Goal: Task Accomplishment & Management: Manage account settings

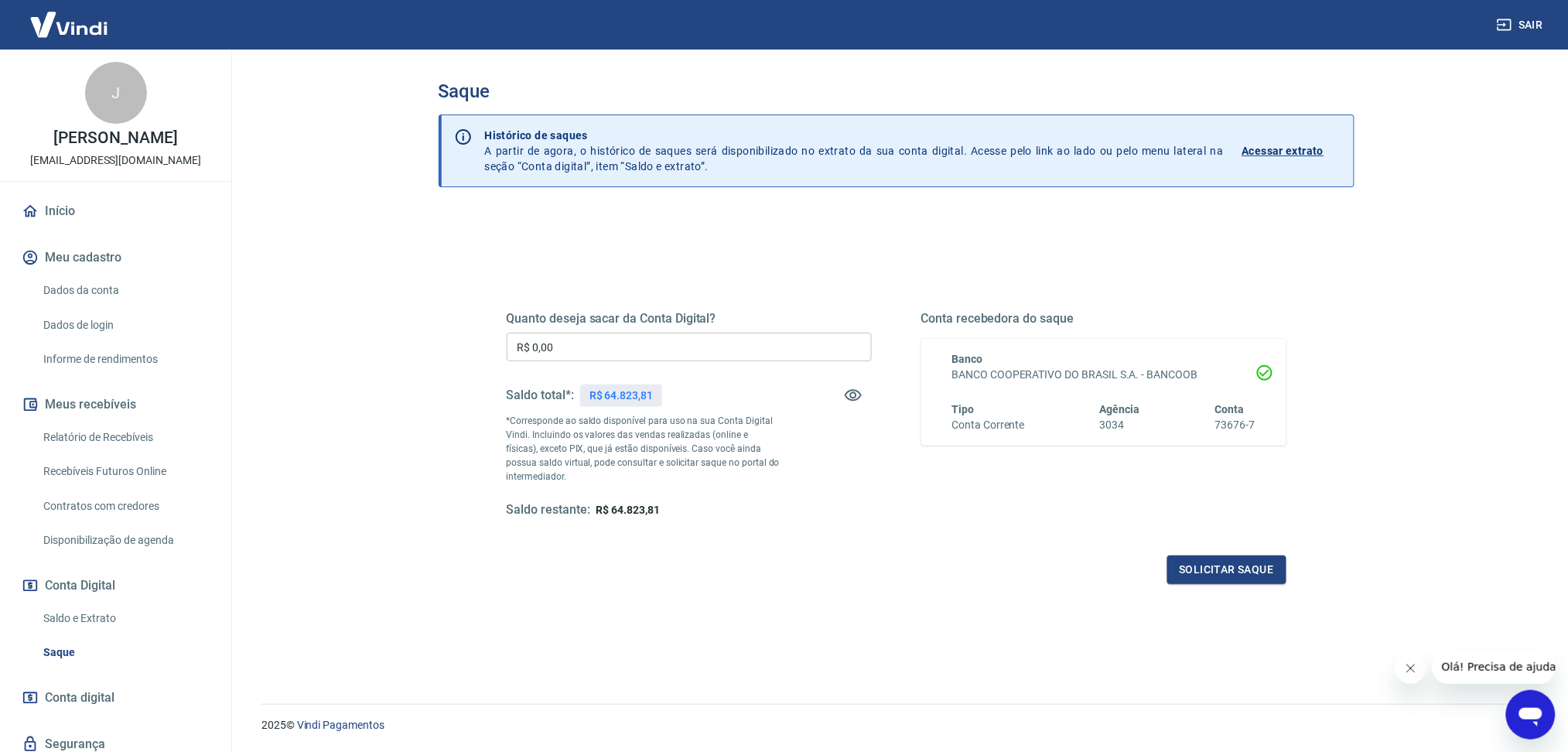
click at [130, 618] on link "Saldo e Extrato" at bounding box center [125, 618] width 176 height 32
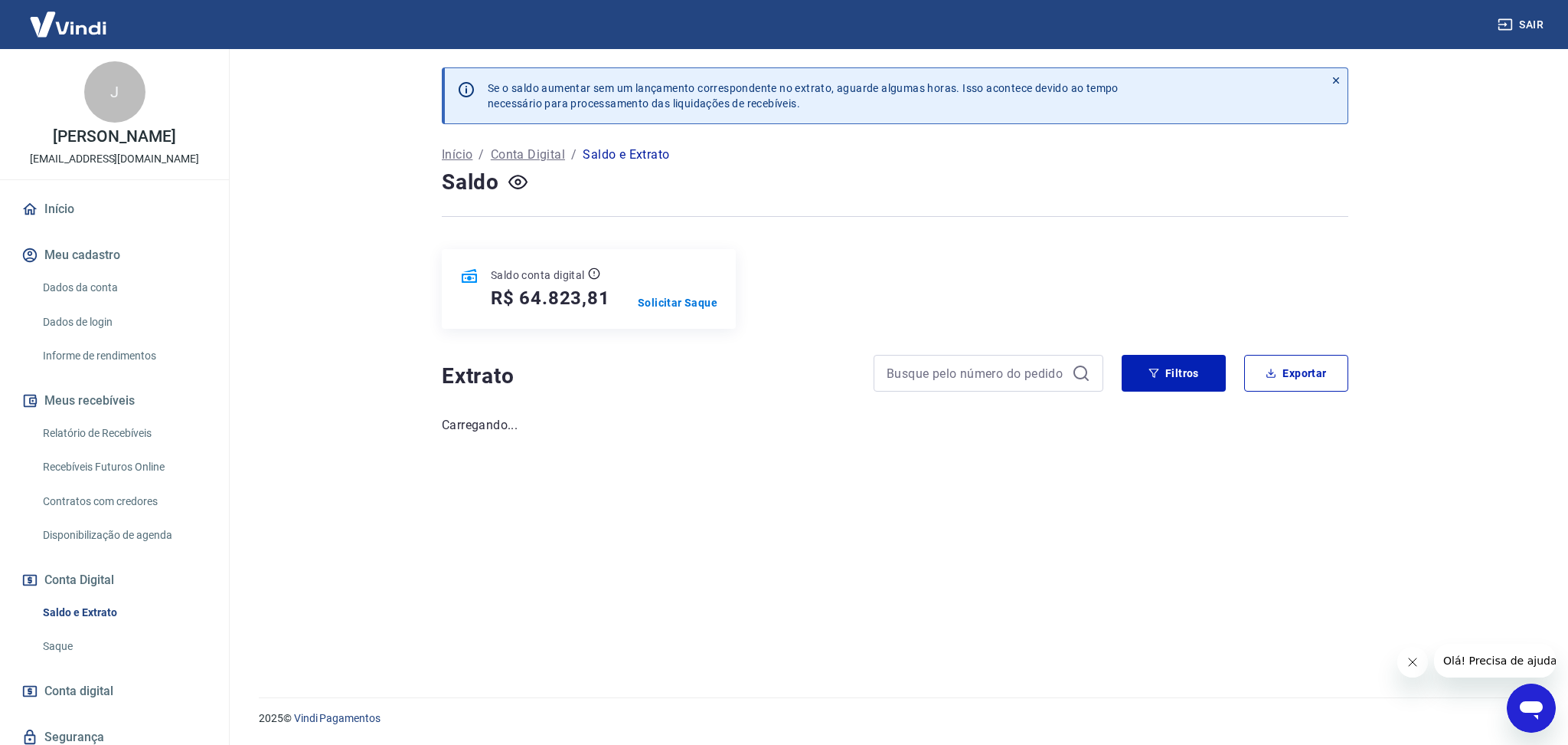
click at [1420, 664] on button "Fechar mensagem da empresa" at bounding box center [1412, 661] width 30 height 30
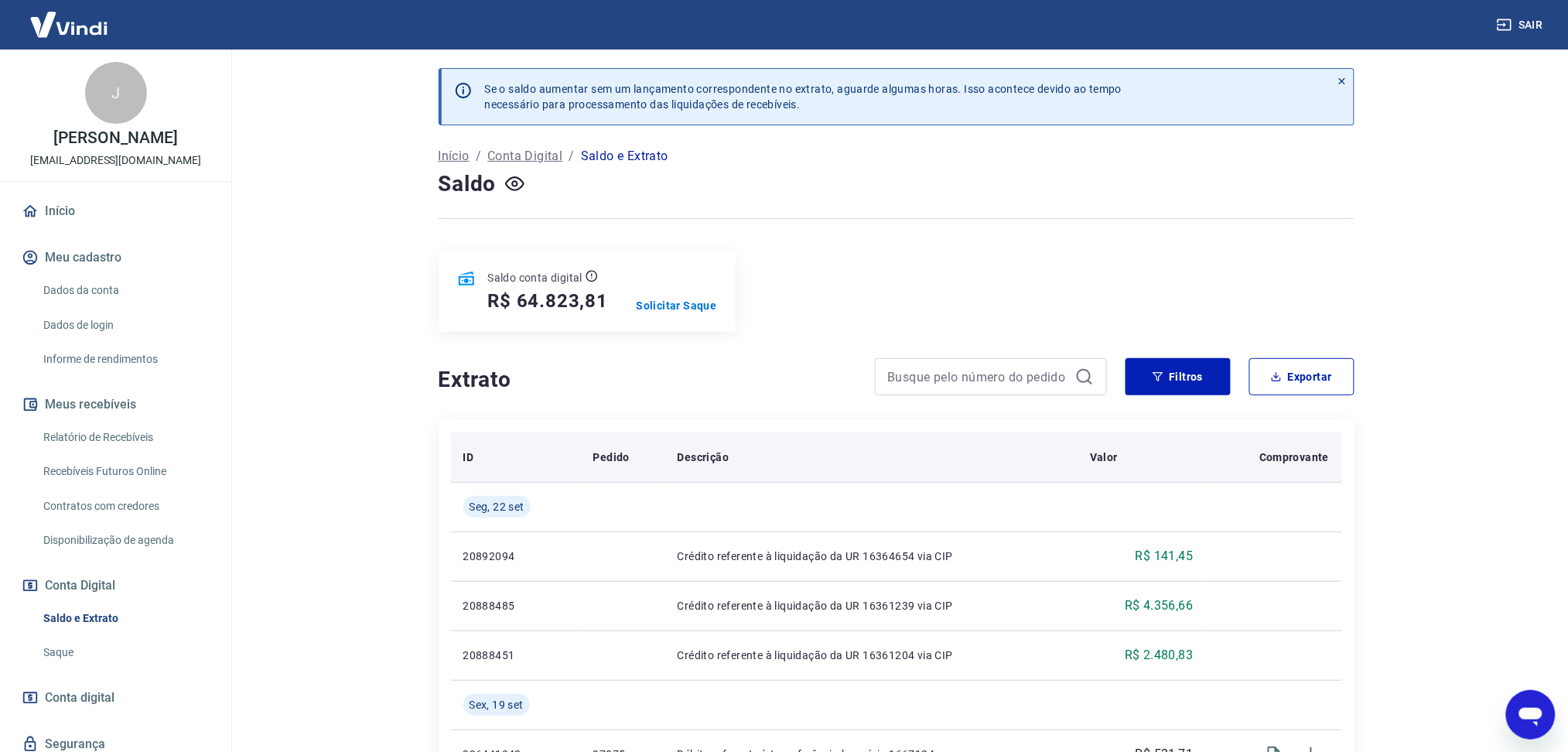
scroll to position [275, 0]
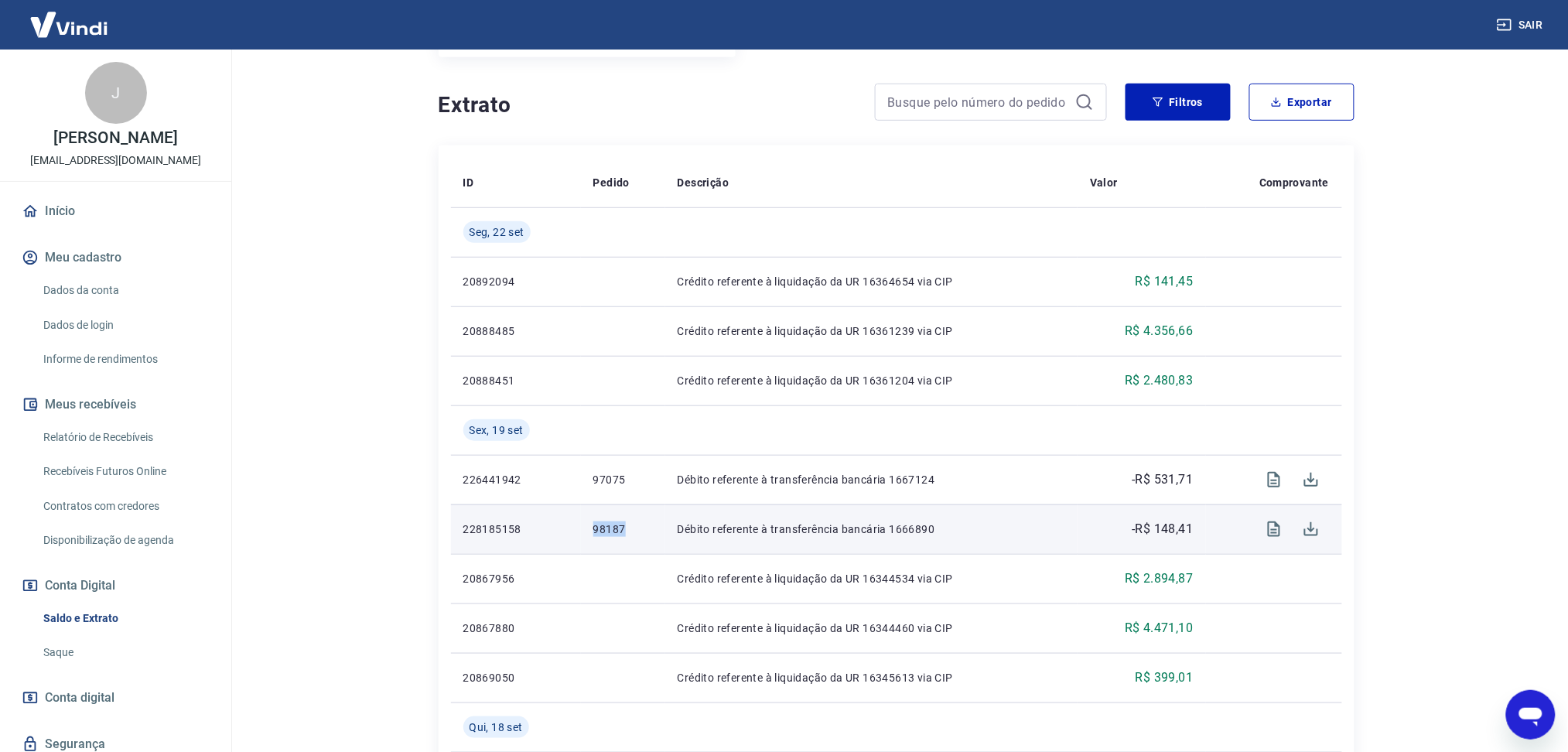
drag, startPoint x: 583, startPoint y: 530, endPoint x: 638, endPoint y: 527, distance: 55.1
click at [638, 527] on td "98187" at bounding box center [623, 529] width 85 height 50
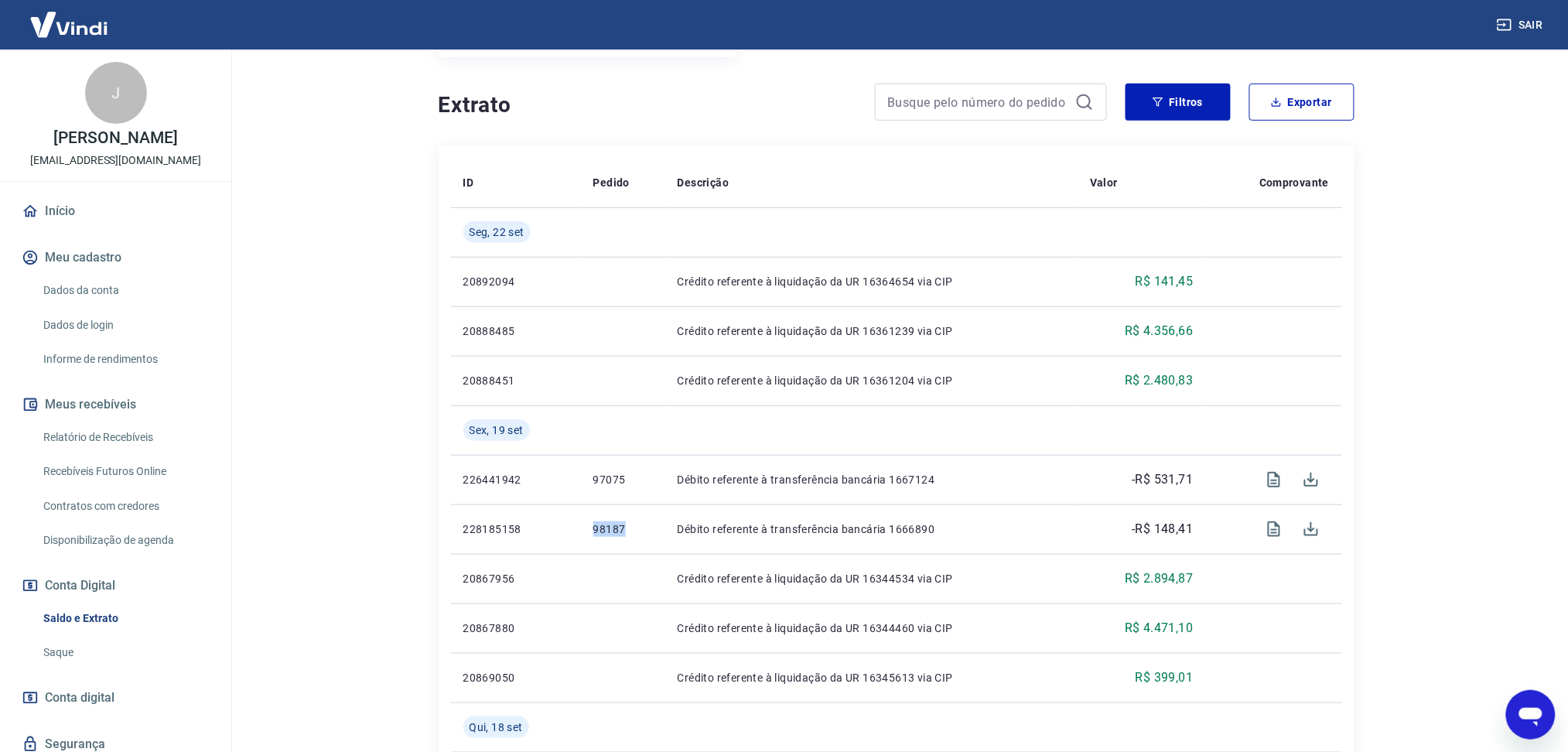
copy p "98187"
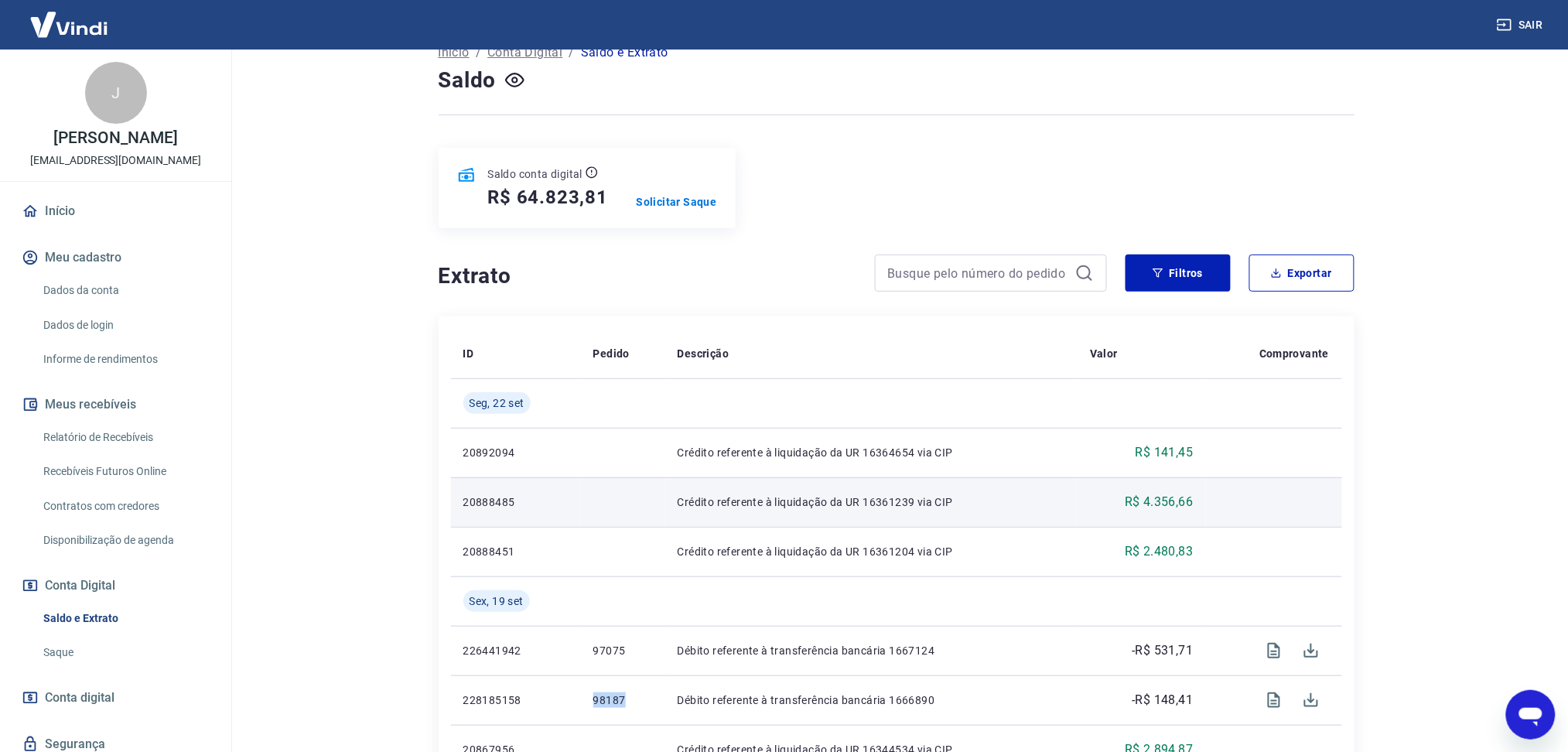
scroll to position [0, 0]
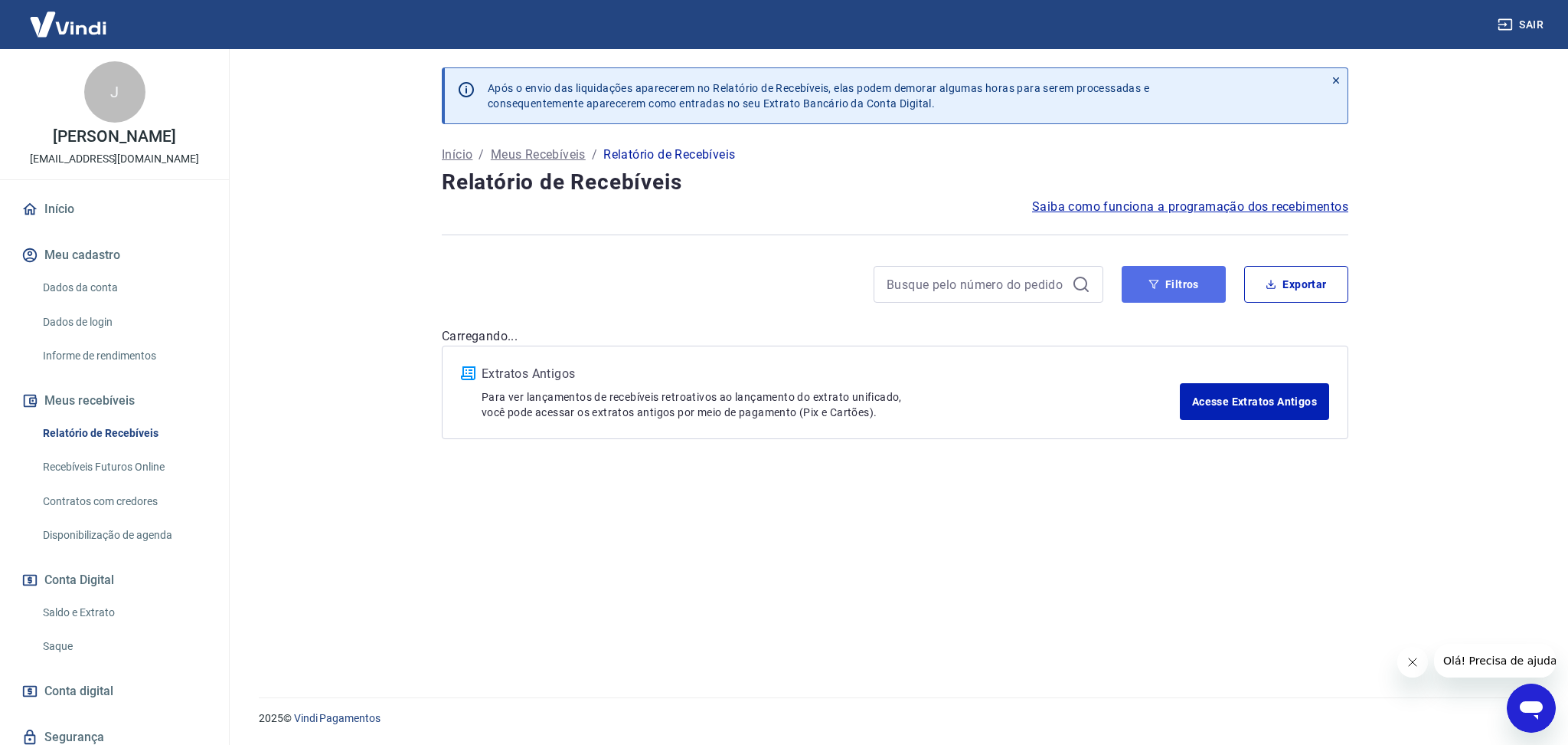
click at [1171, 288] on button "Filtros" at bounding box center [1174, 284] width 104 height 37
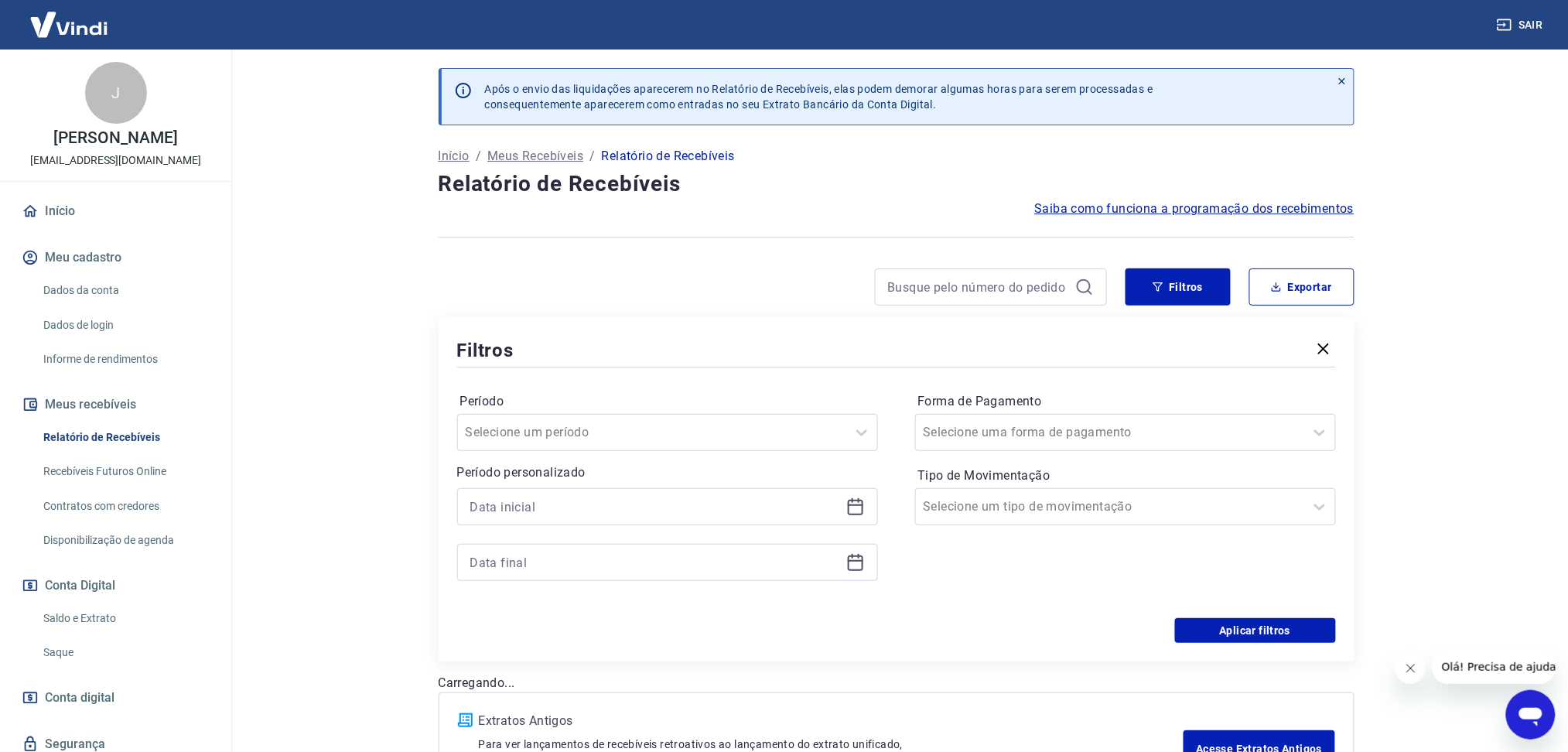
click at [856, 491] on div at bounding box center [667, 506] width 421 height 37
click at [856, 505] on icon at bounding box center [855, 505] width 16 height 2
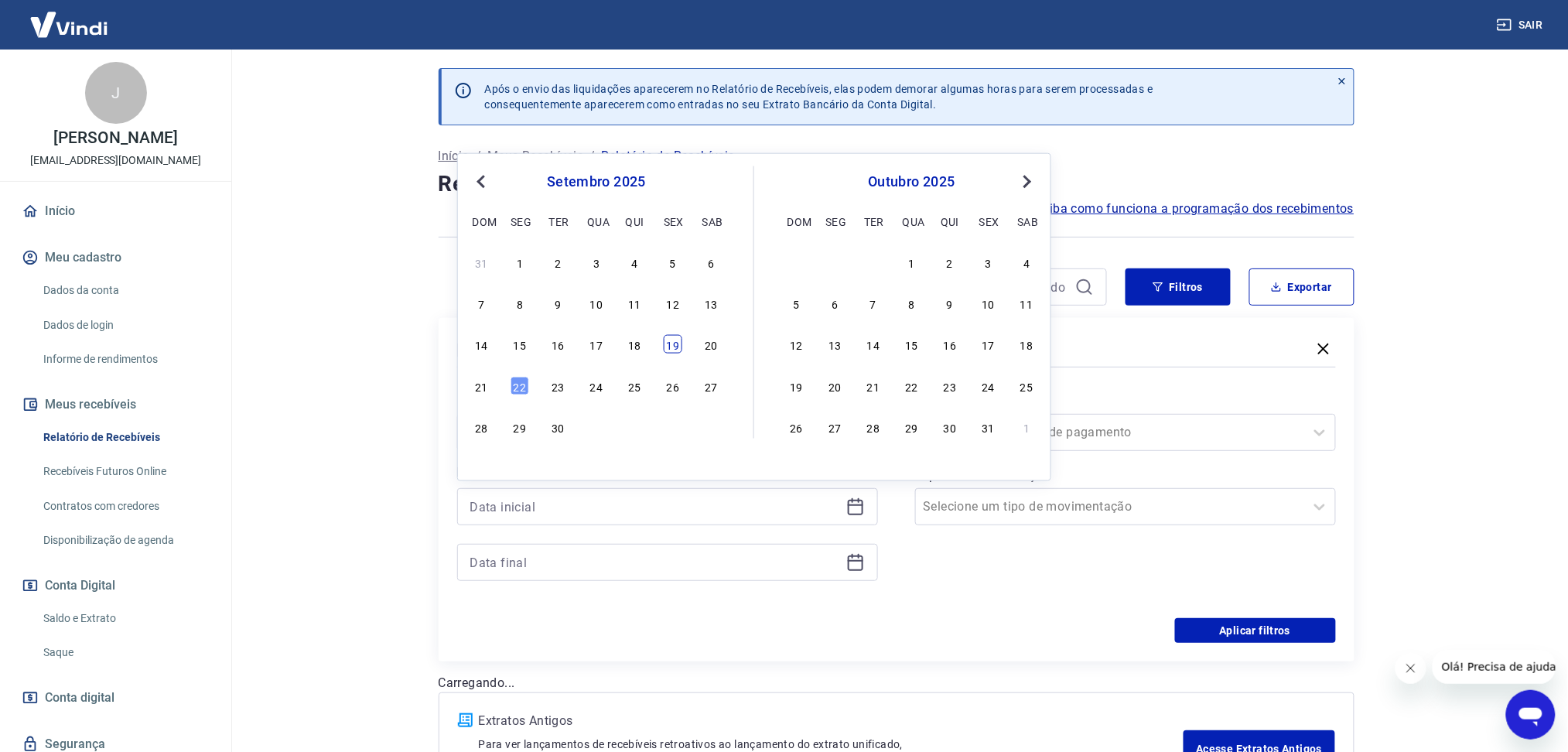
click at [675, 354] on div "19" at bounding box center [672, 344] width 18 height 18
type input "19/09/2025"
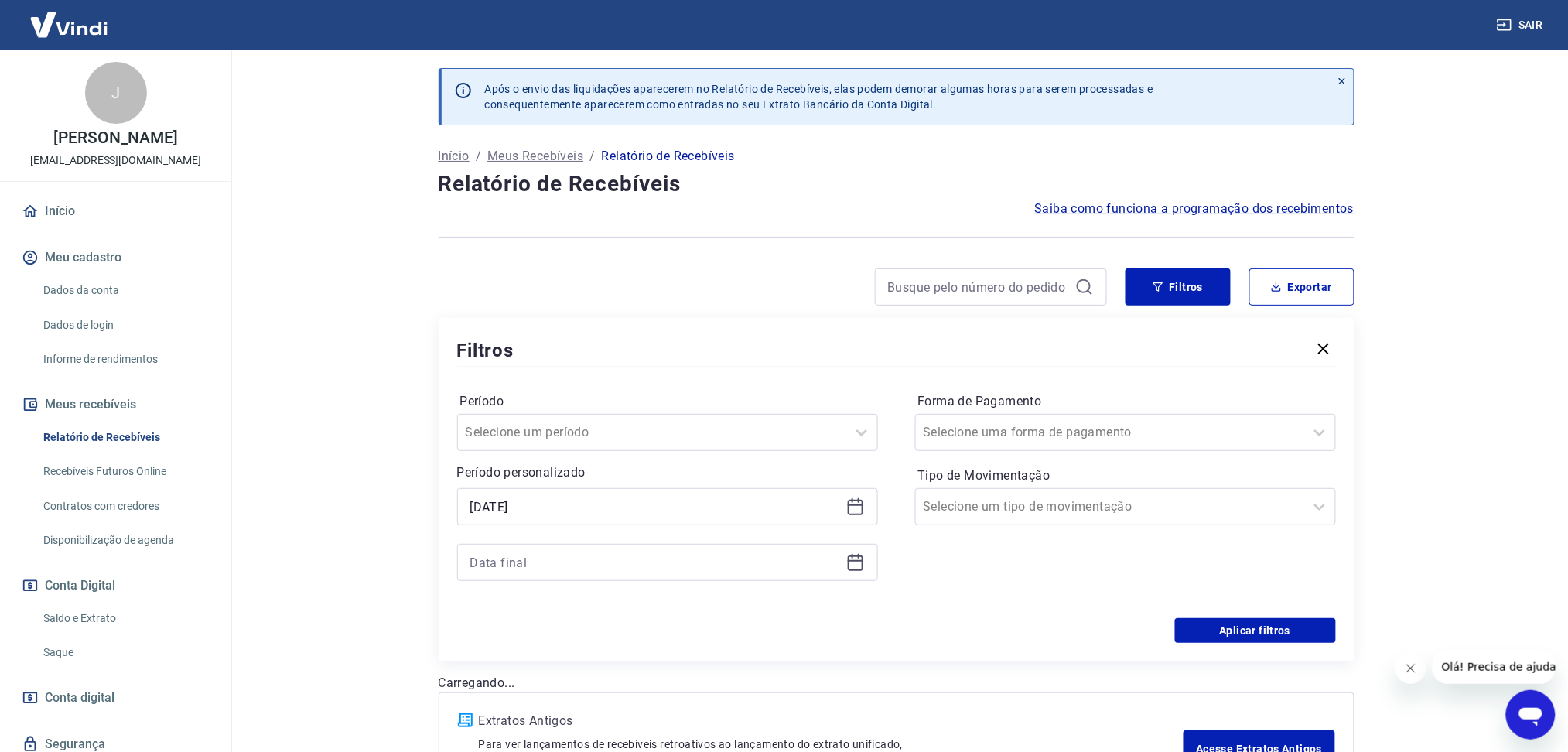
click at [848, 567] on icon at bounding box center [855, 563] width 16 height 16
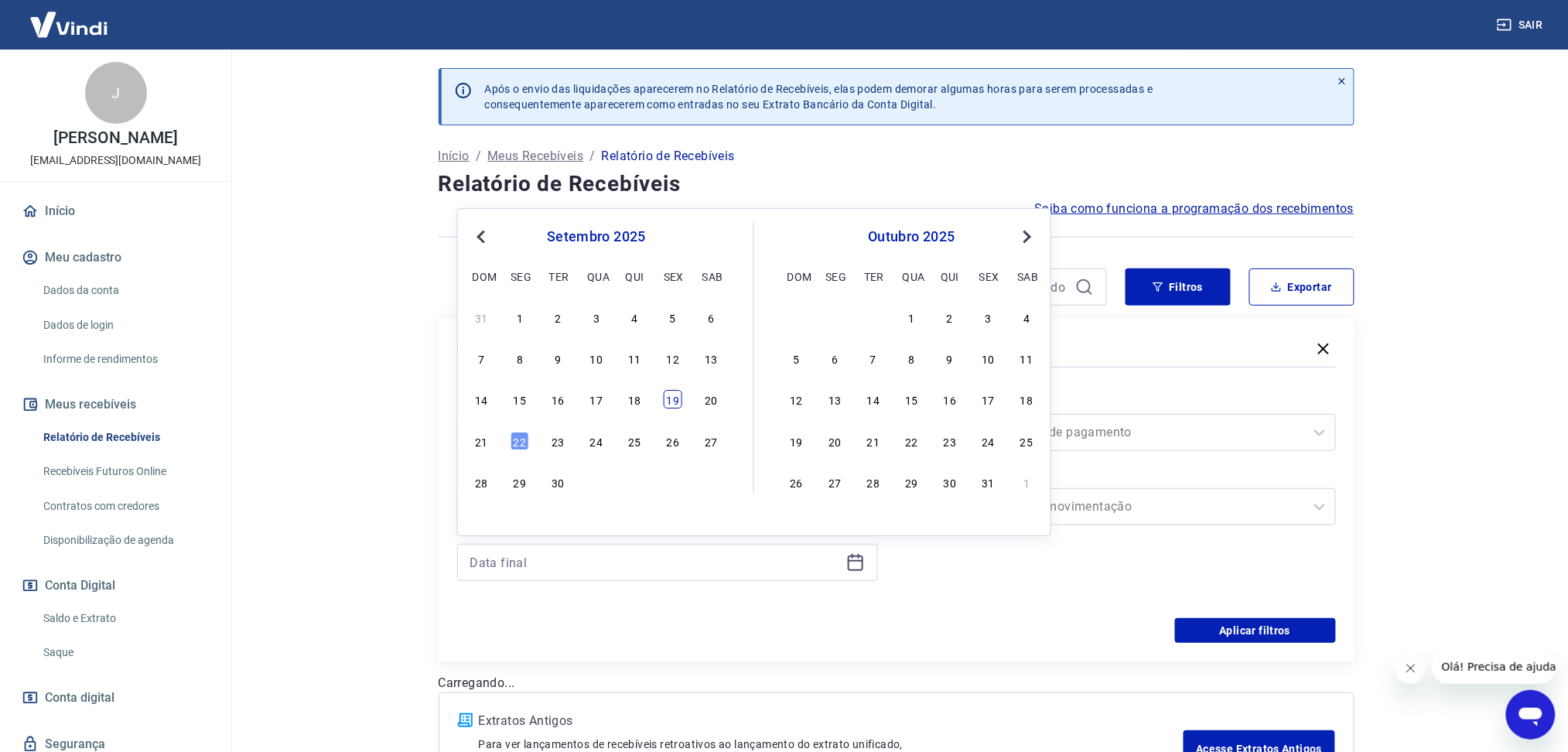
click at [673, 403] on div "19" at bounding box center [672, 400] width 18 height 18
type input "19/09/2025"
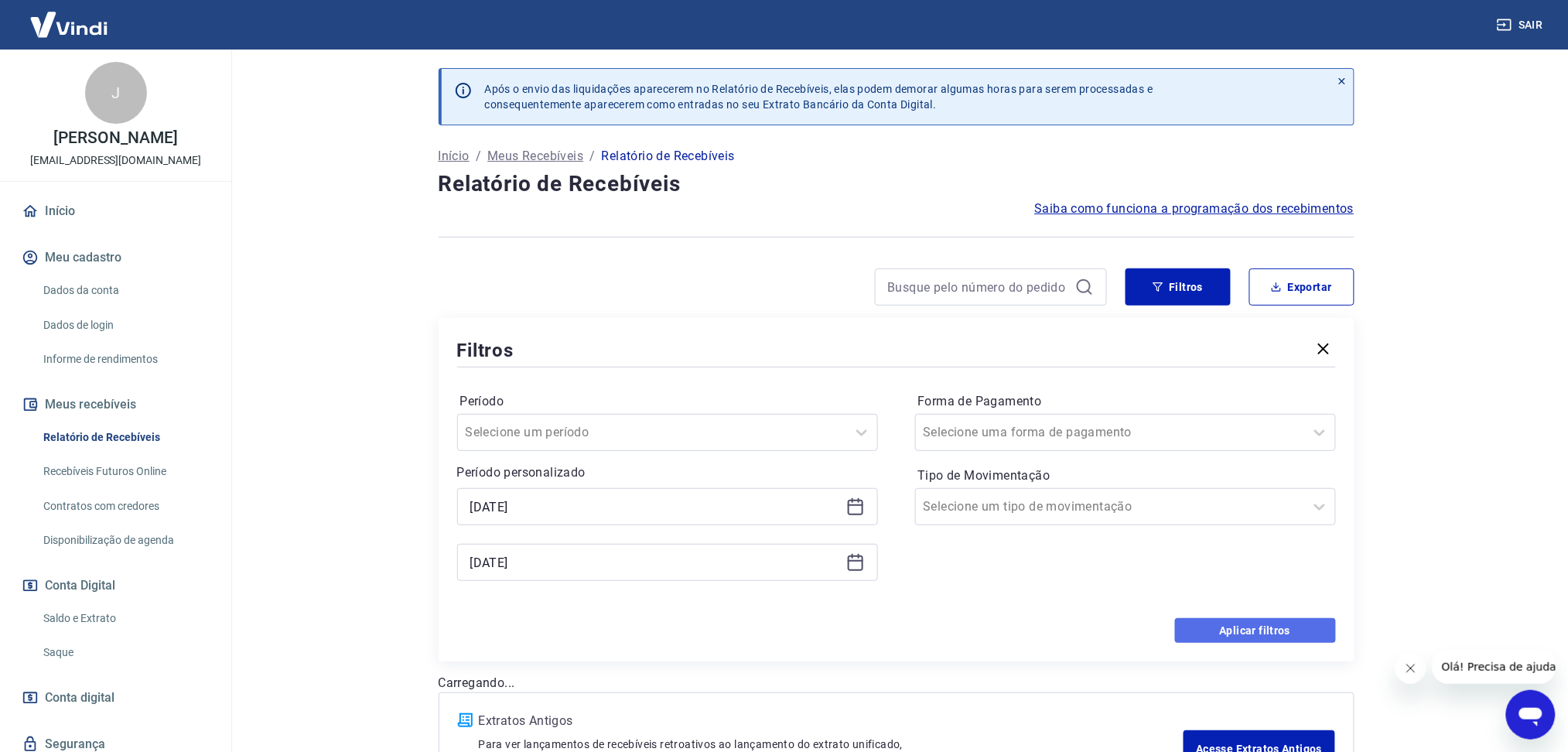
click at [1265, 623] on button "Aplicar filtros" at bounding box center [1255, 630] width 161 height 25
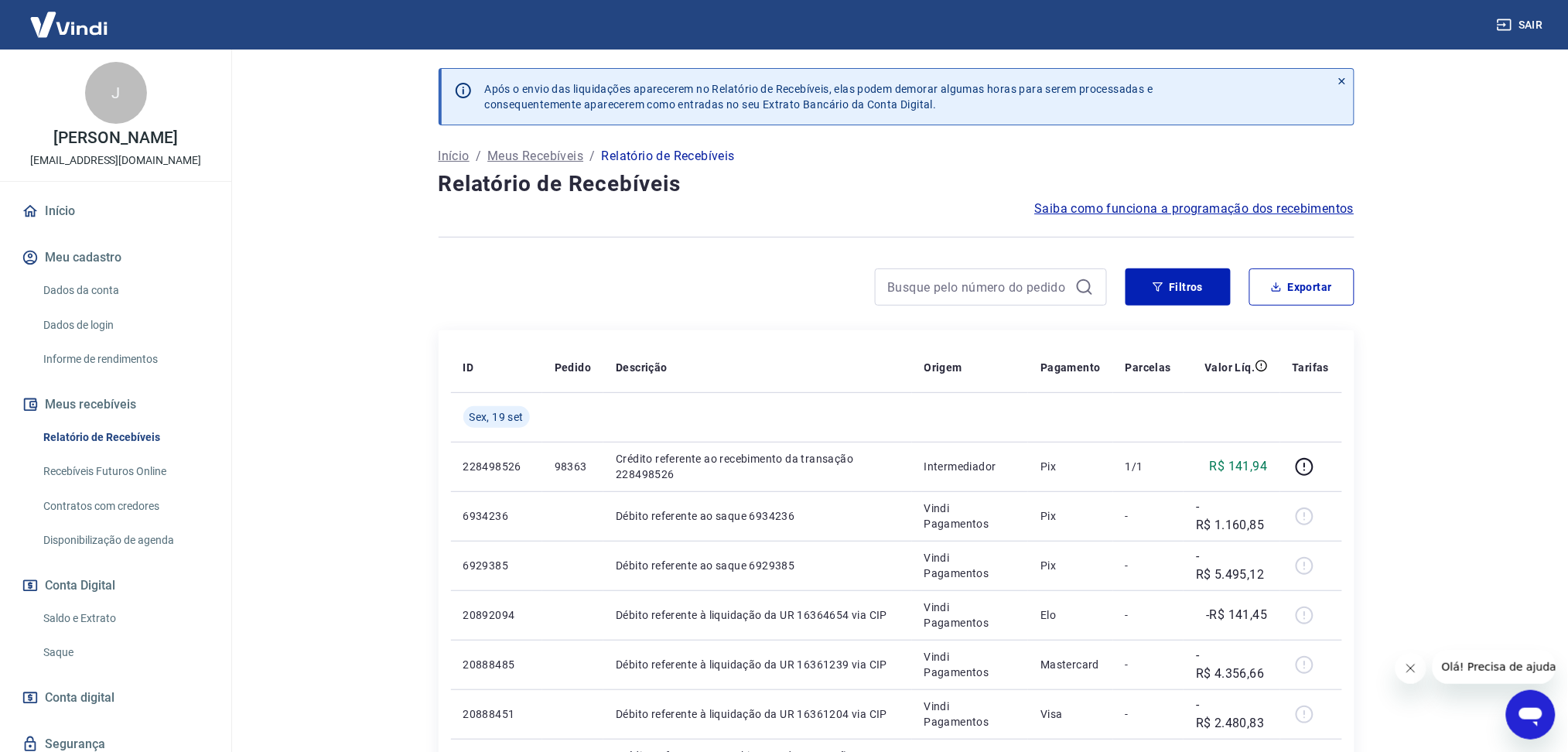
click at [1420, 663] on button "Fechar mensagem da empresa" at bounding box center [1409, 667] width 31 height 31
click at [1301, 289] on button "Exportar" at bounding box center [1302, 286] width 105 height 37
type input "19/09/2025"
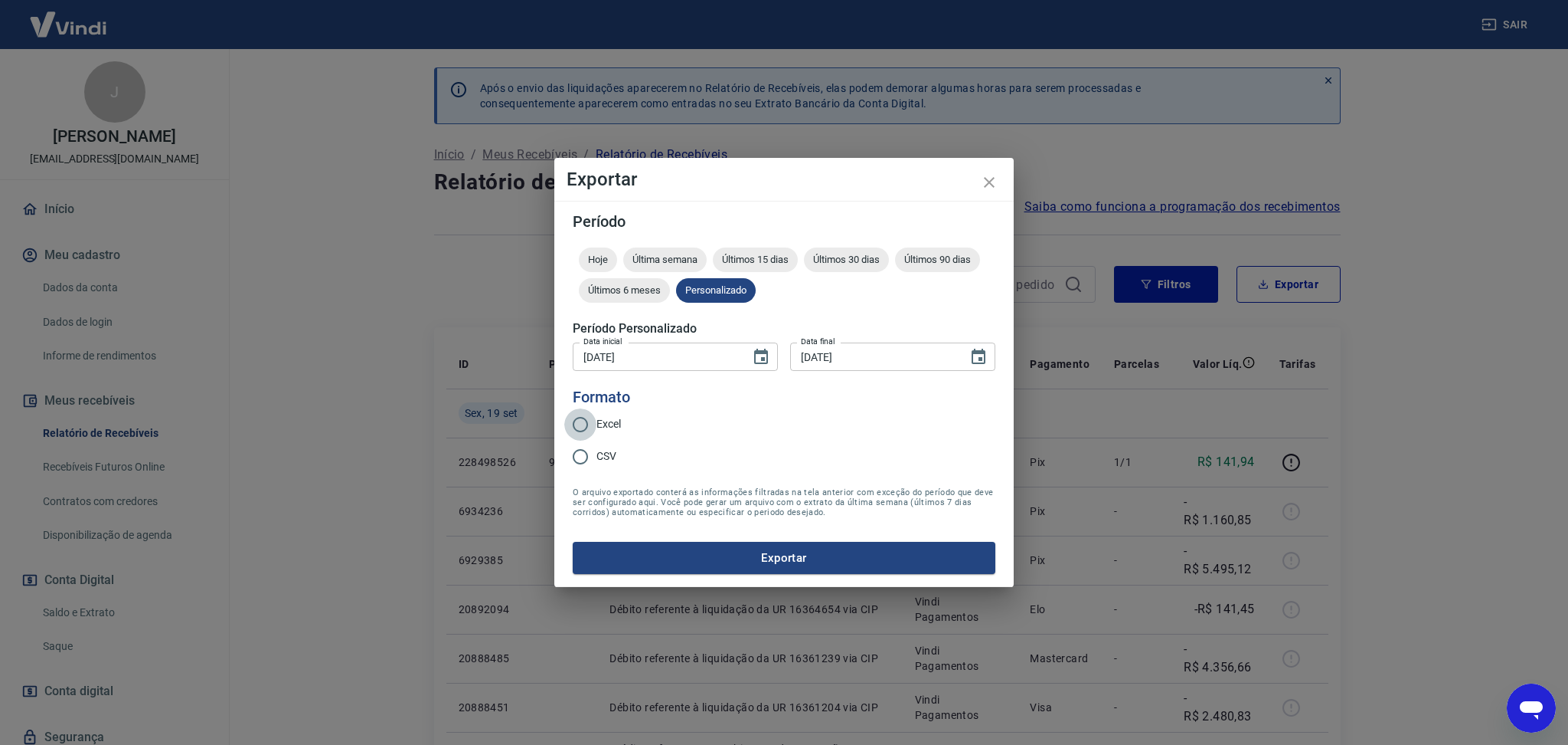
click at [592, 414] on input "Excel" at bounding box center [580, 424] width 32 height 32
radio input "true"
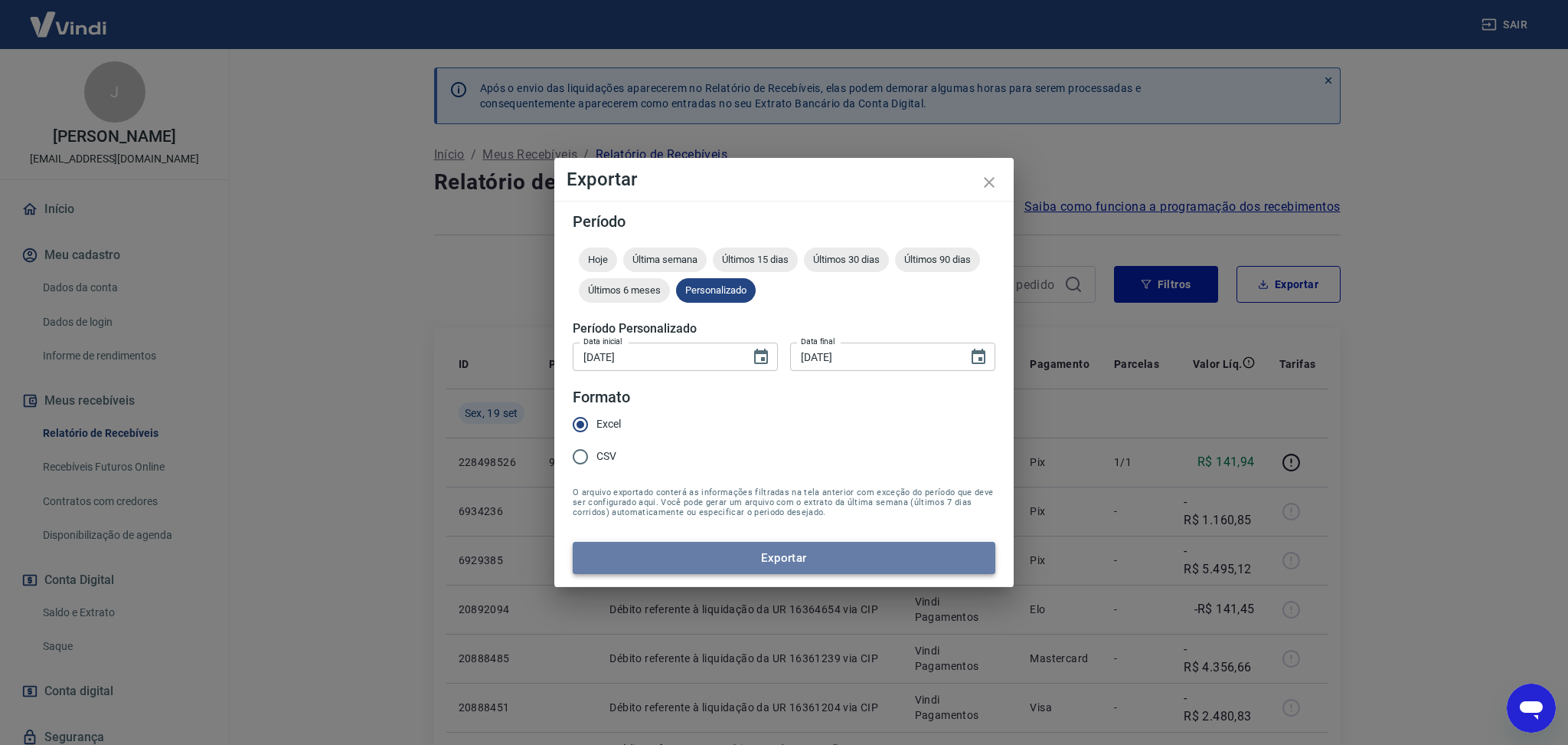
click at [680, 558] on button "Exportar" at bounding box center [784, 558] width 422 height 32
